Goal: Complete application form: Complete application form

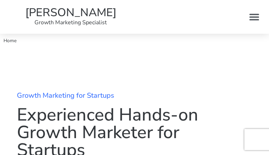
type input "YmIPLcmcfU"
type input "[EMAIL_ADDRESS][DOMAIN_NAME]"
type input "VhLpPfBLAMYcMR"
checkbox input "true"
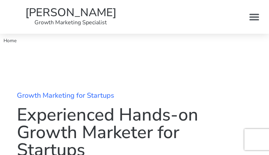
checkbox input "true"
checkbox input "false"
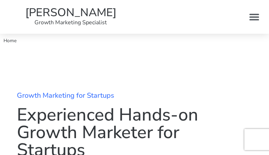
checkbox input "false"
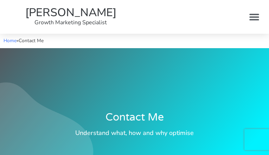
type input "ENyZmafaMw"
type input "[EMAIL_ADDRESS][DOMAIN_NAME]"
type input "UkJrMIQiXZR"
type input "HtTwPCDlAS"
type input "TGWzjLUjT"
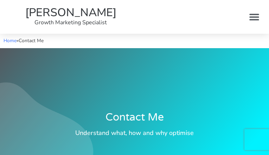
checkbox input "false"
type input "OcyahVcpnlOws"
type input "[EMAIL_ADDRESS][DOMAIN_NAME]"
type input "LdFCCrDMU"
checkbox input "true"
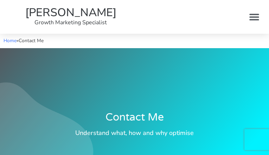
checkbox input "true"
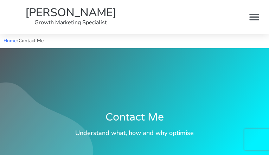
checkbox input "false"
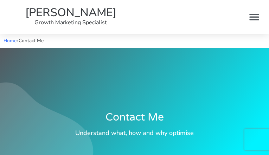
checkbox input "false"
